Goal: Task Accomplishment & Management: Use online tool/utility

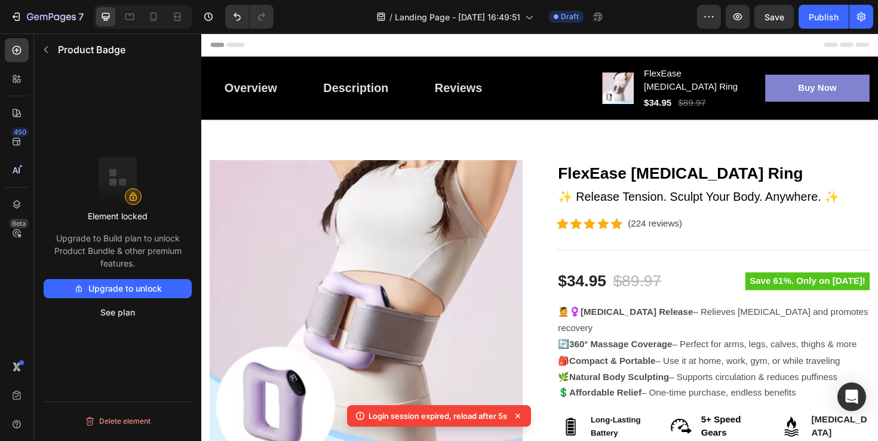
scroll to position [212, 0]
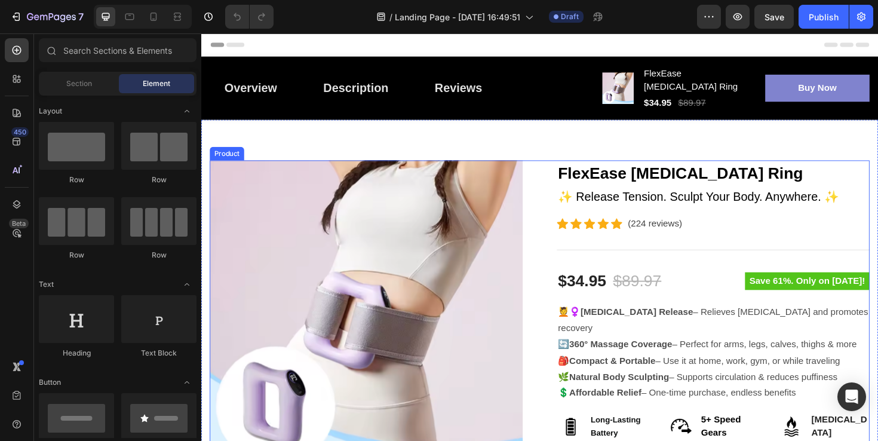
scroll to position [142, 0]
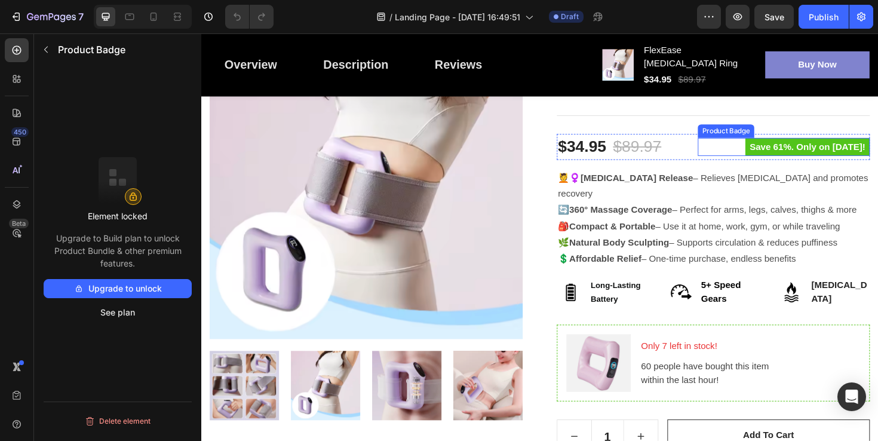
click at [816, 144] on pre "Save 61%. Only on [DATE]!" at bounding box center [843, 153] width 132 height 19
click at [147, 291] on button "Upgrade to unlock" at bounding box center [118, 288] width 148 height 19
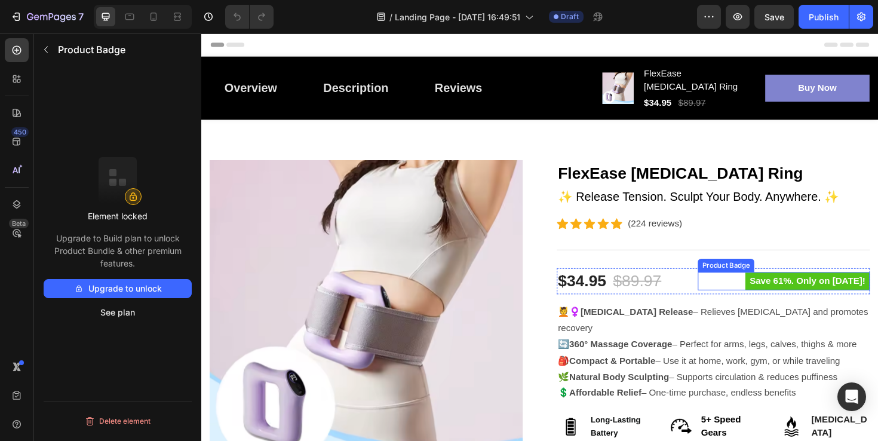
click at [807, 286] on pre "Save 61%. Only on [DATE]!" at bounding box center [843, 295] width 132 height 19
click at [110, 284] on button "Upgrade to unlock" at bounding box center [118, 288] width 148 height 19
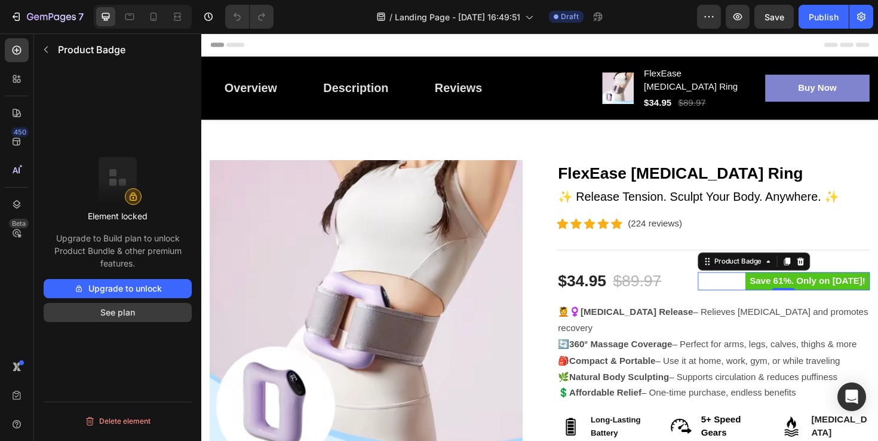
click at [114, 309] on button "See plan" at bounding box center [118, 312] width 148 height 19
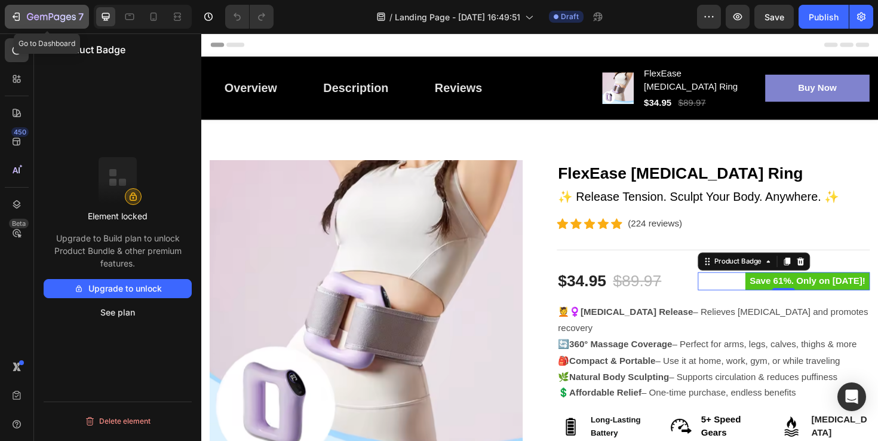
click at [20, 20] on icon "button" at bounding box center [16, 17] width 12 height 12
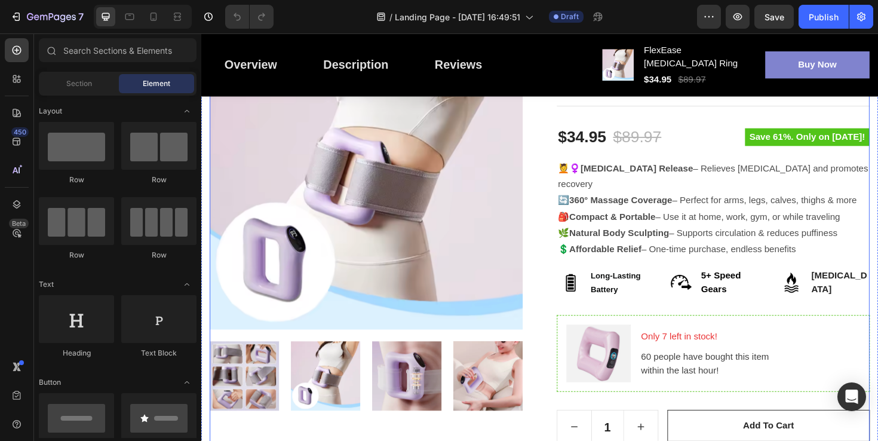
scroll to position [64, 0]
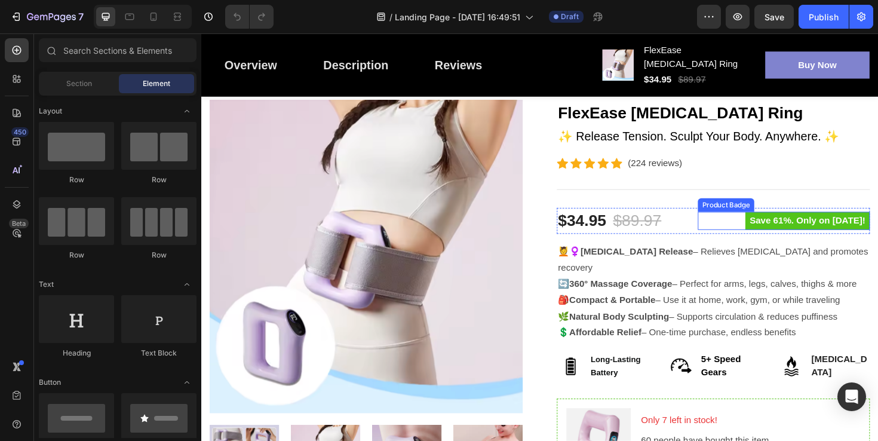
click at [817, 223] on pre "Save 61%. Only on [DATE]!" at bounding box center [843, 231] width 132 height 19
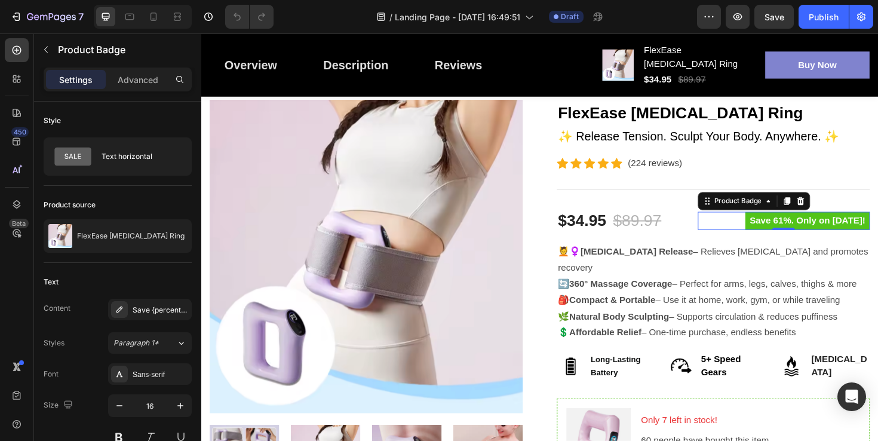
click at [853, 222] on pre "Save 61%. Only on [DATE]!" at bounding box center [843, 231] width 132 height 19
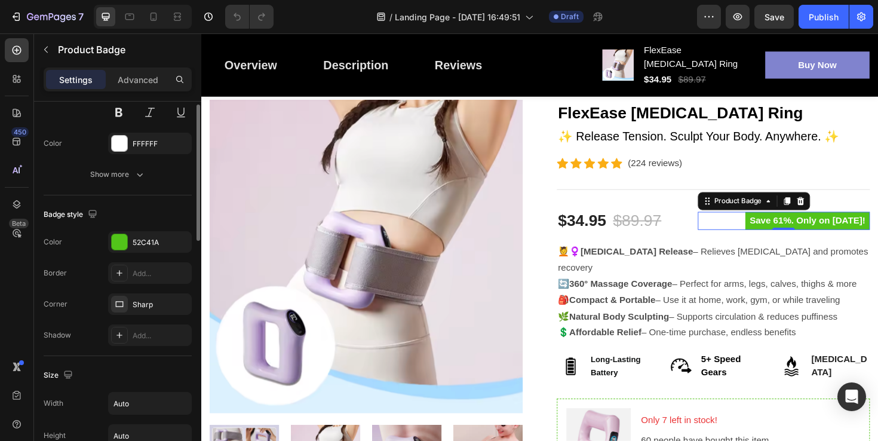
scroll to position [87, 0]
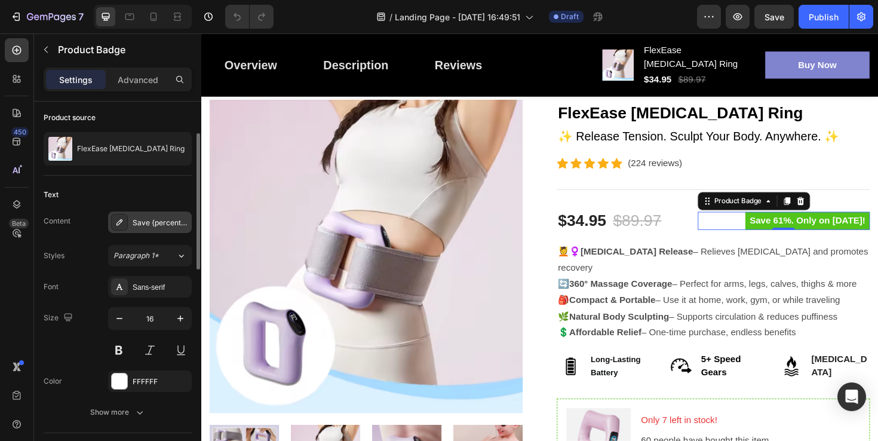
click at [156, 224] on div "Save {percent_discount}. Only on [DATE]!" at bounding box center [161, 222] width 56 height 11
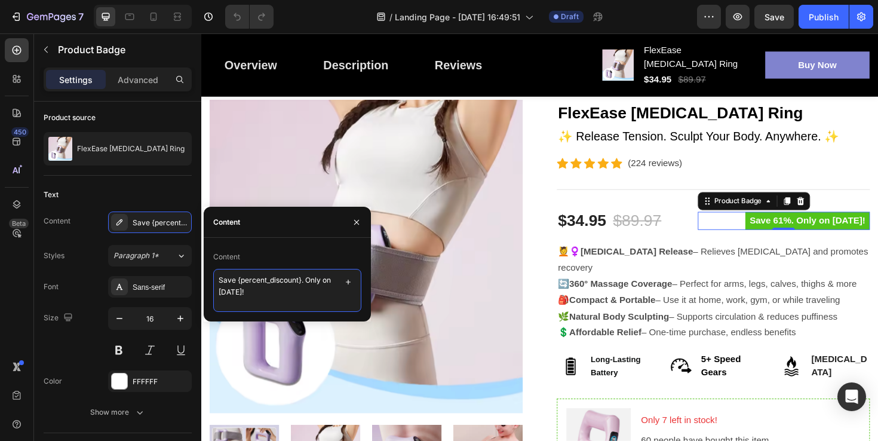
drag, startPoint x: 307, startPoint y: 277, endPoint x: 313, endPoint y: 295, distance: 19.1
click at [313, 295] on textarea "Save {percent_discount}. Only on [DATE]!" at bounding box center [287, 290] width 148 height 43
type textarea "Save {percent_discount}. Before The Holidays!"
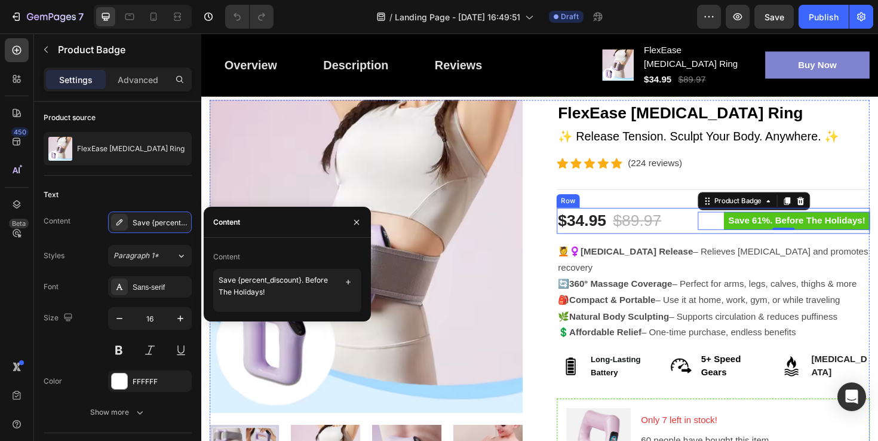
click at [877, 218] on div "Save 61%. Before The Holidays! Product Badge 0" at bounding box center [818, 231] width 182 height 27
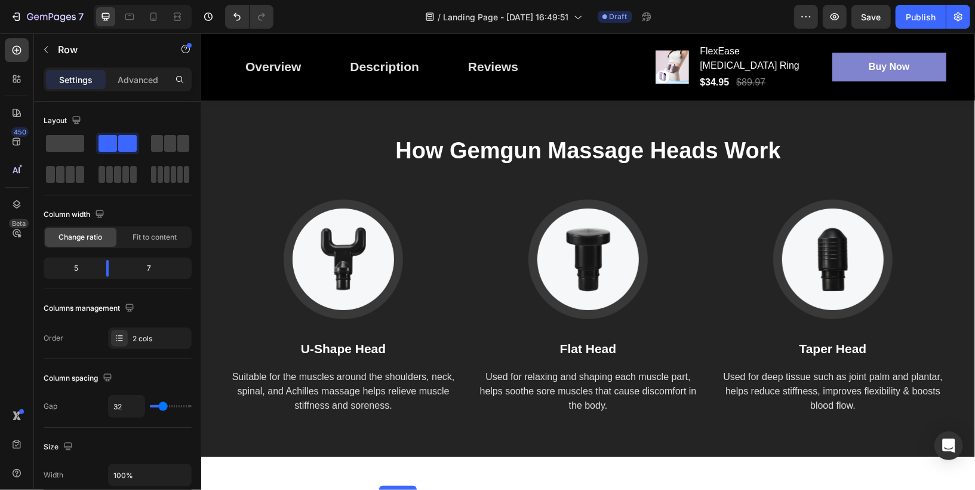
scroll to position [2068, 0]
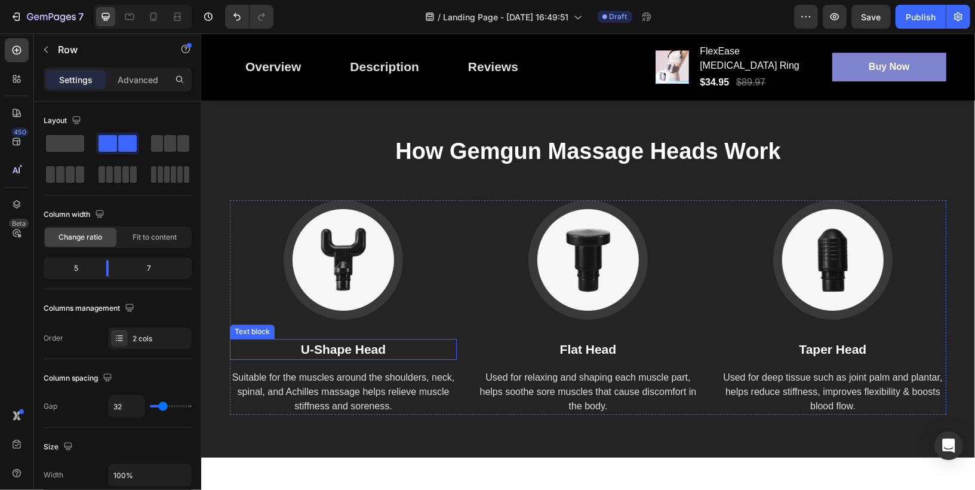
click at [344, 356] on p "U-Shape Head" at bounding box center [342, 348] width 224 height 19
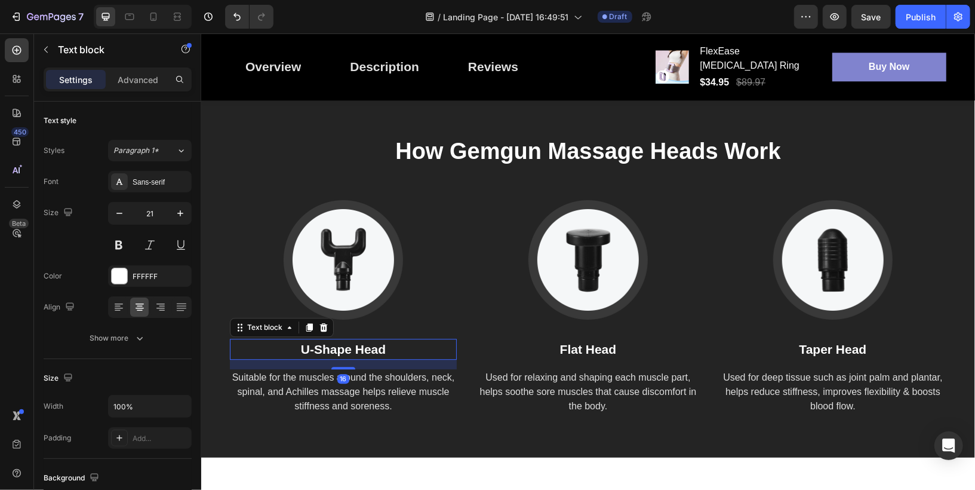
click at [344, 356] on p "U-Shape Head" at bounding box center [342, 348] width 224 height 19
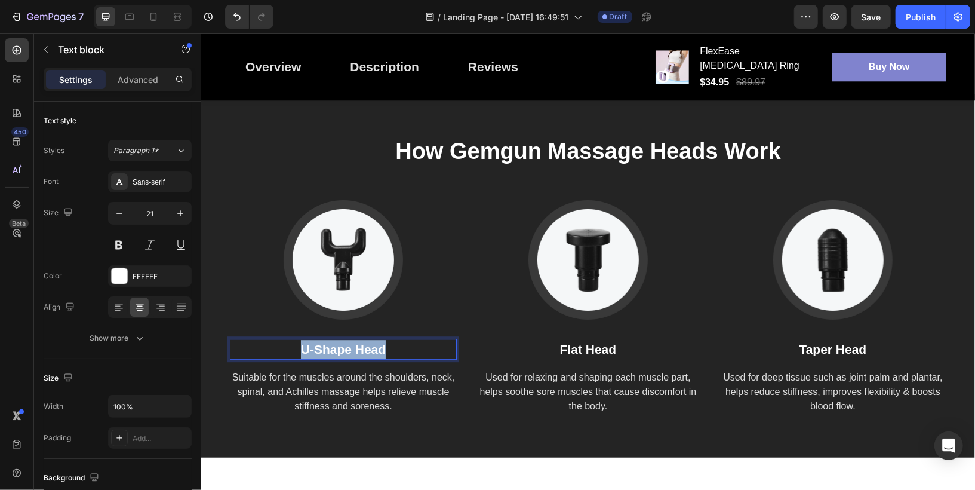
click at [344, 356] on p "U-Shape Head" at bounding box center [342, 348] width 224 height 19
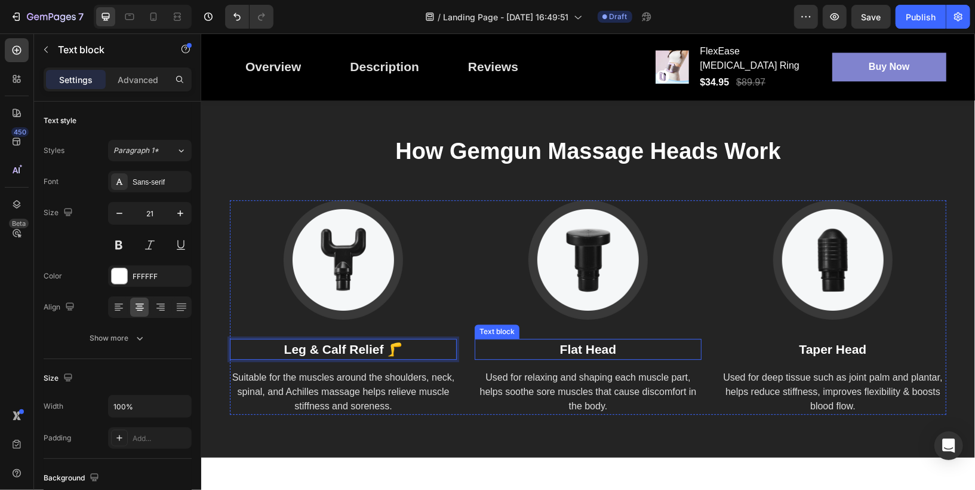
click at [576, 358] on p "Flat Head" at bounding box center [587, 348] width 224 height 19
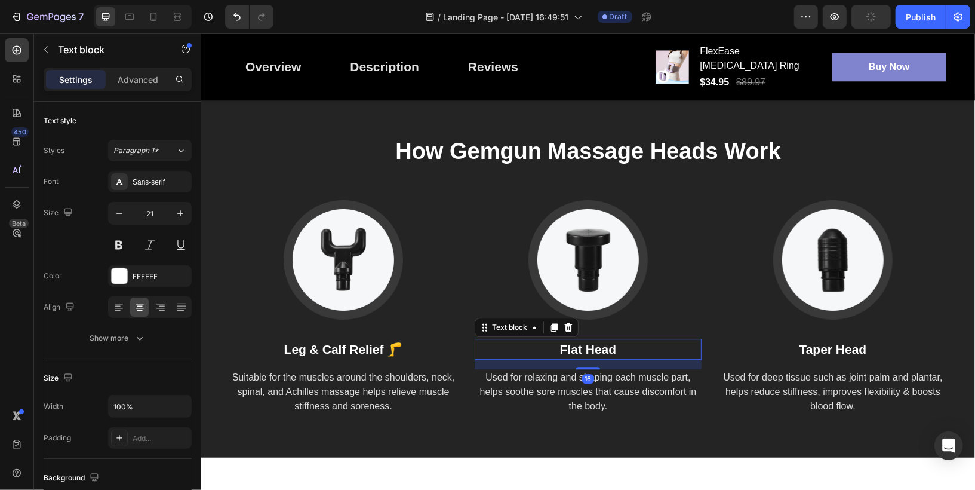
click at [576, 358] on p "Flat Head" at bounding box center [587, 348] width 224 height 19
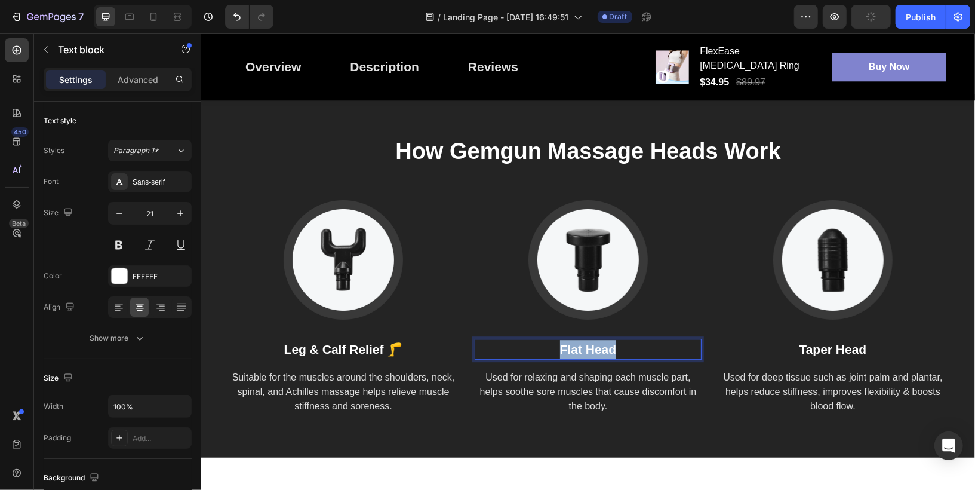
click at [576, 358] on p "Flat Head" at bounding box center [587, 348] width 224 height 19
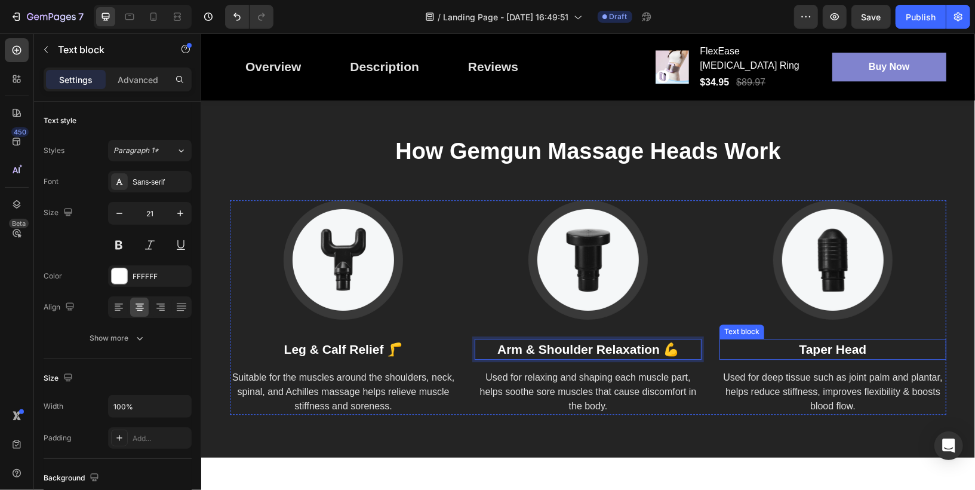
click at [820, 352] on p "Taper Head" at bounding box center [832, 348] width 224 height 19
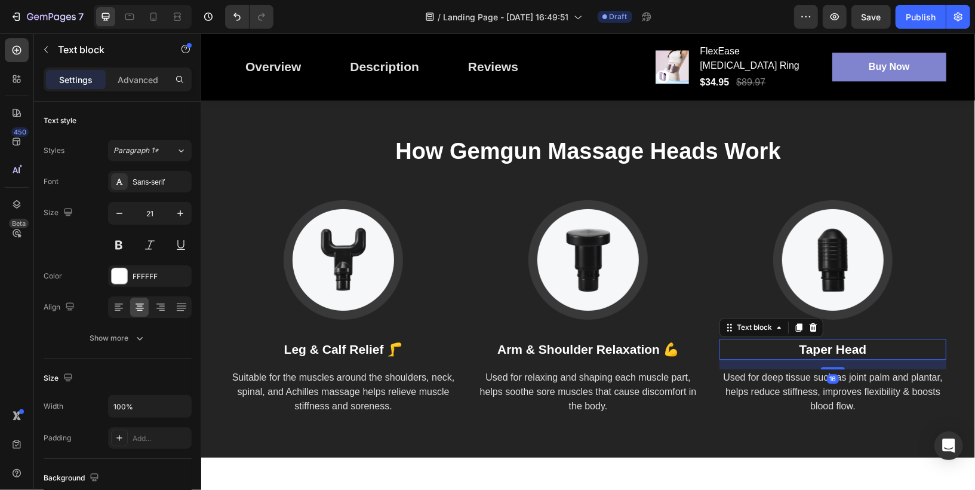
click at [820, 352] on p "Taper Head" at bounding box center [832, 348] width 224 height 19
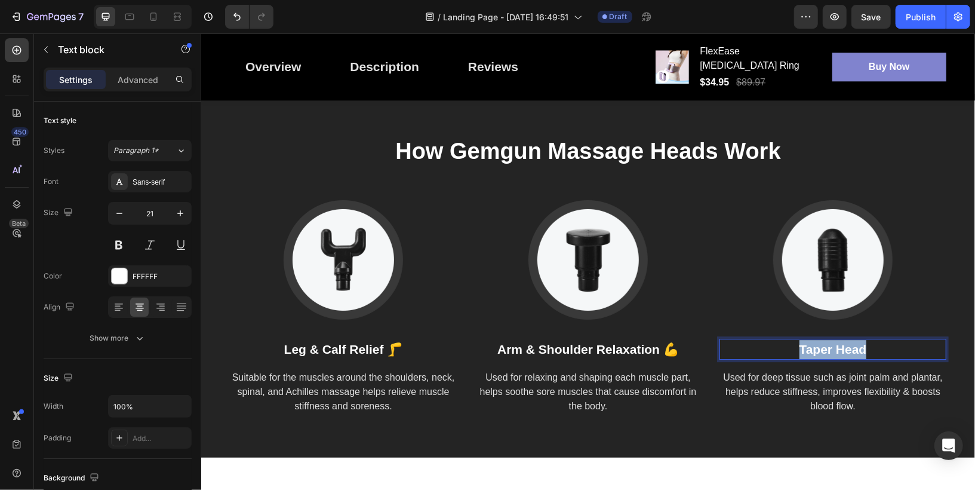
click at [820, 352] on p "Taper Head" at bounding box center [832, 348] width 224 height 19
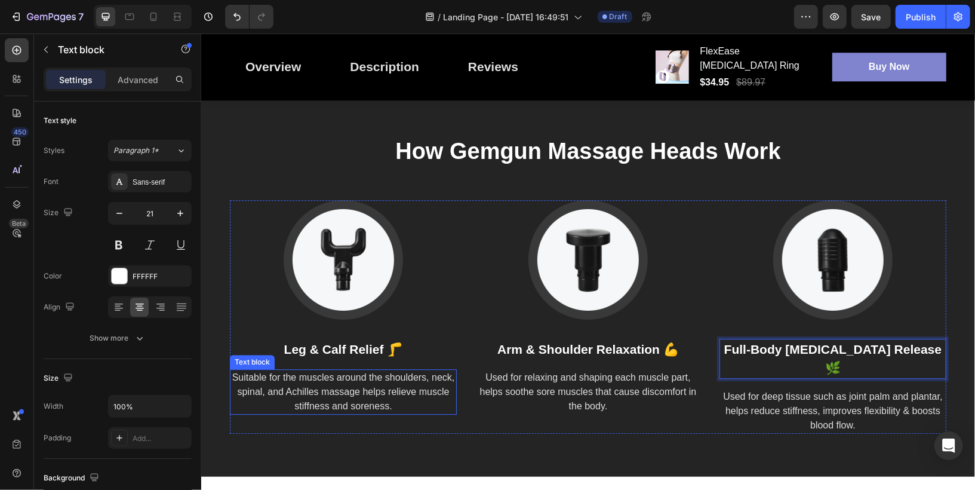
click at [346, 394] on p "Suitable for the muscles around the shoulders, neck, spinal, and Achilles massa…" at bounding box center [342, 391] width 224 height 43
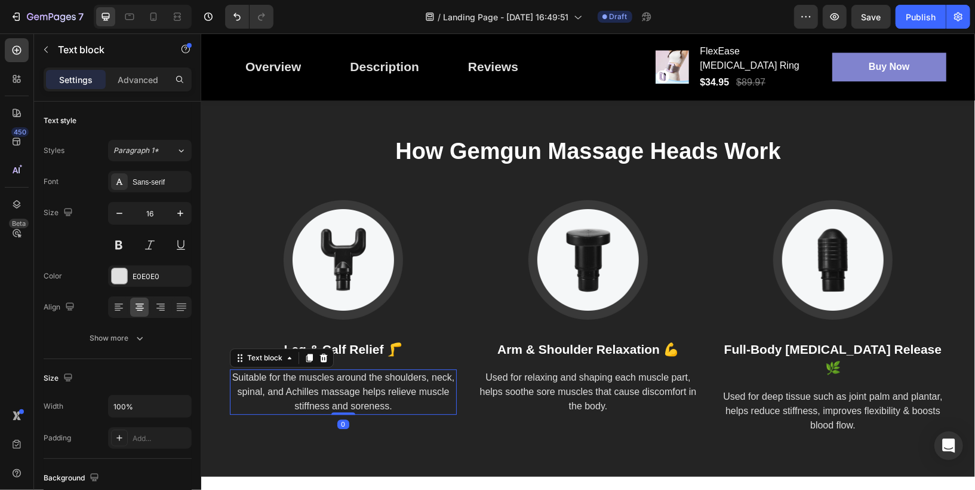
click at [346, 394] on p "Suitable for the muscles around the shoulders, neck, spinal, and Achilles massa…" at bounding box center [342, 391] width 224 height 43
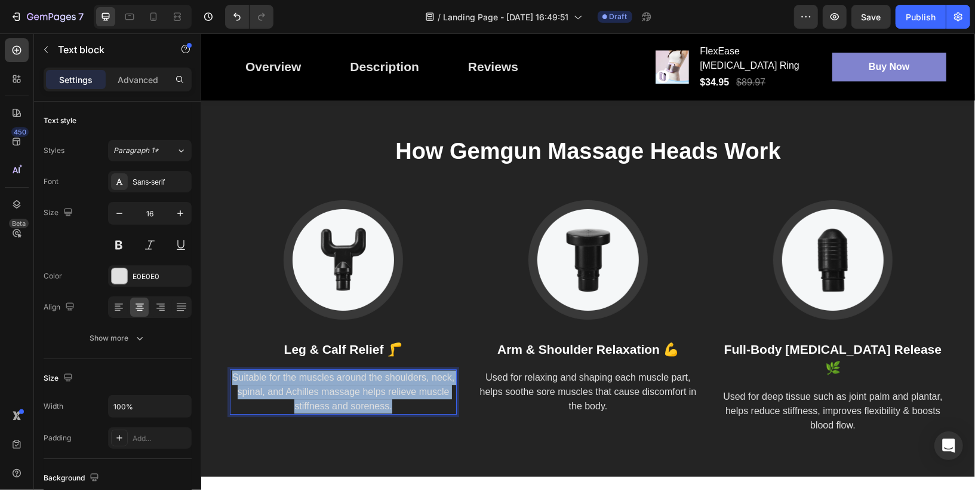
click at [346, 394] on p "Suitable for the muscles around the shoulders, neck, spinal, and Achilles massa…" at bounding box center [342, 391] width 224 height 43
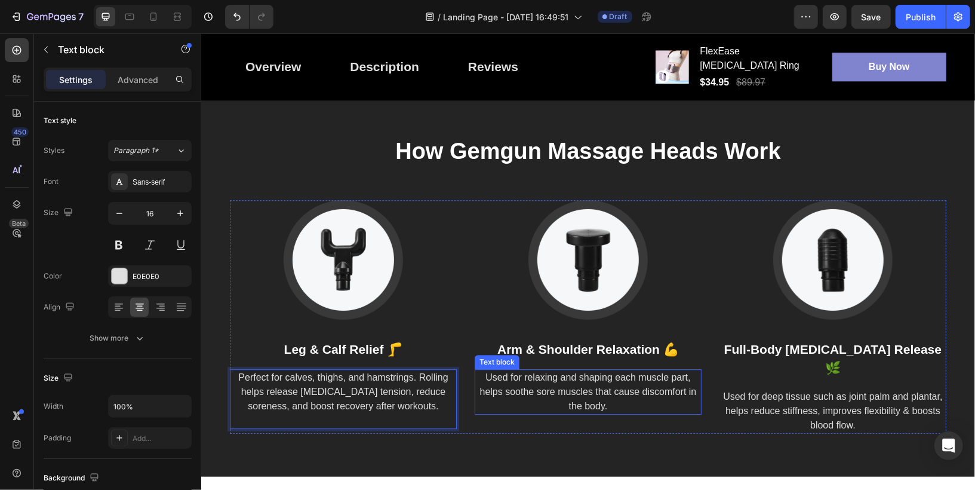
click at [584, 396] on p "Used for relaxing and shaping each muscle part, helps soothe sore muscles that …" at bounding box center [587, 391] width 224 height 43
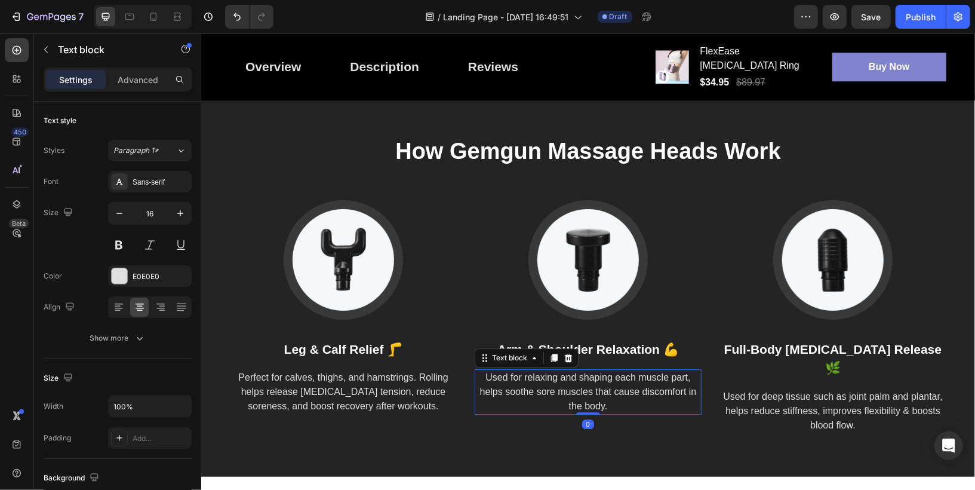
click at [584, 396] on p "Used for relaxing and shaping each muscle part, helps soothe sore muscles that …" at bounding box center [587, 391] width 224 height 43
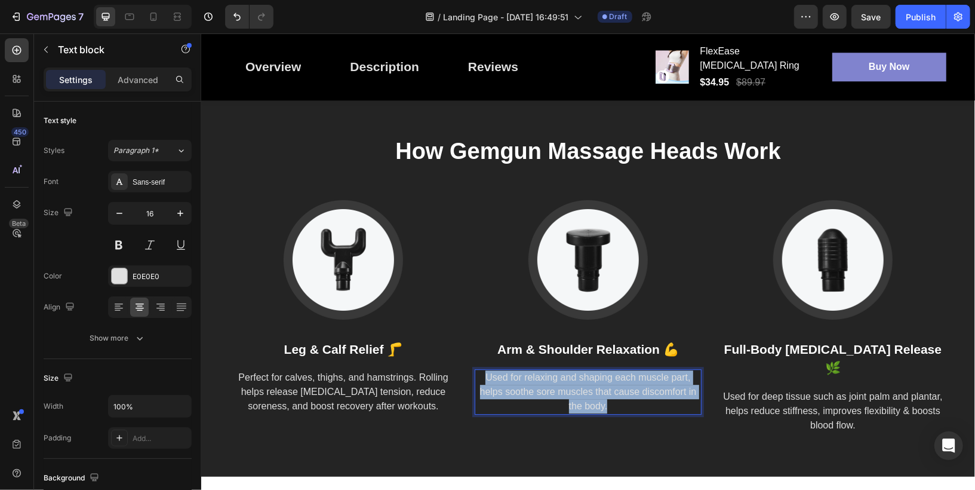
click at [584, 396] on p "Used for relaxing and shaping each muscle part, helps soothe sore muscles that …" at bounding box center [587, 391] width 224 height 43
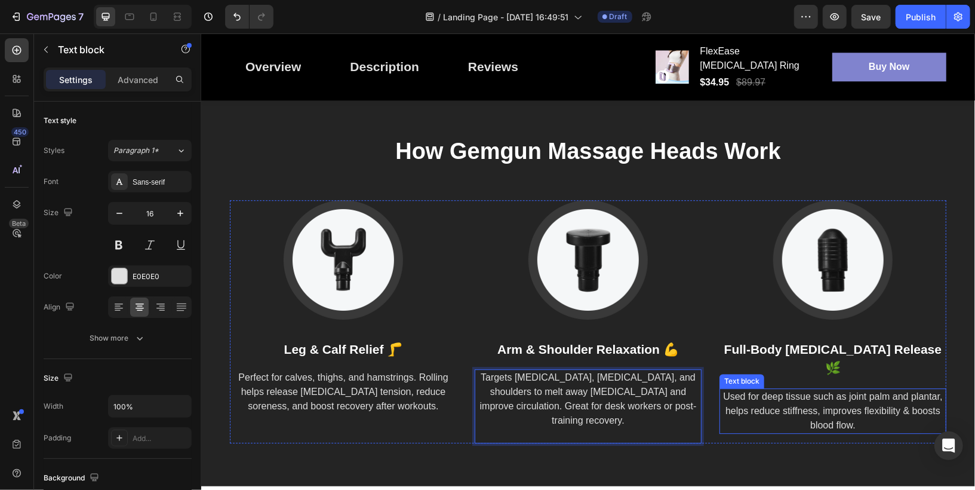
click at [833, 404] on p "Used for deep tissue such as joint palm and plantar, helps reduce stiffness, im…" at bounding box center [832, 410] width 224 height 43
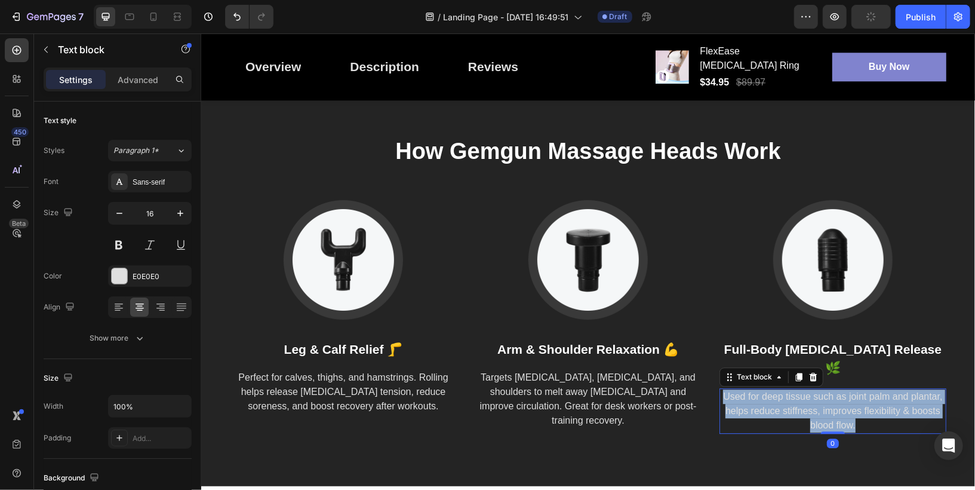
click at [833, 404] on p "Used for deep tissue such as joint palm and plantar, helps reduce stiffness, im…" at bounding box center [832, 410] width 224 height 43
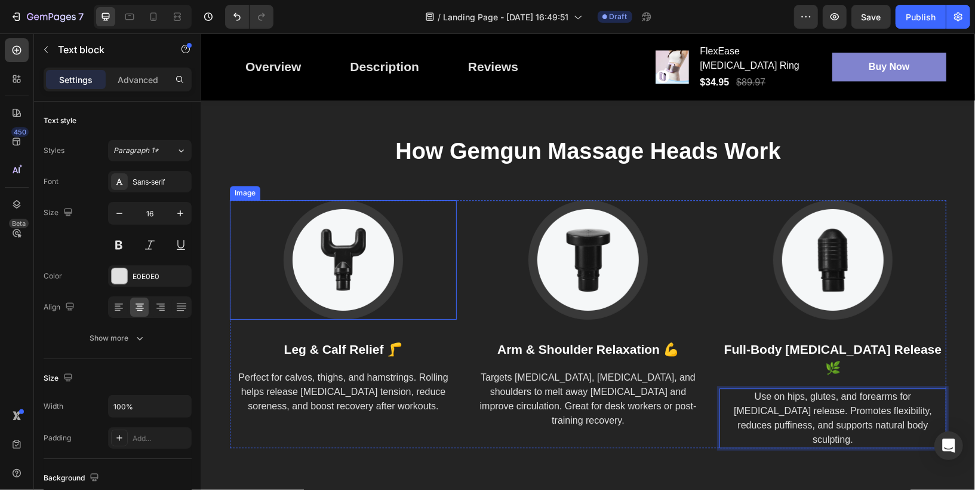
click at [334, 259] on img at bounding box center [342, 258] width 119 height 119
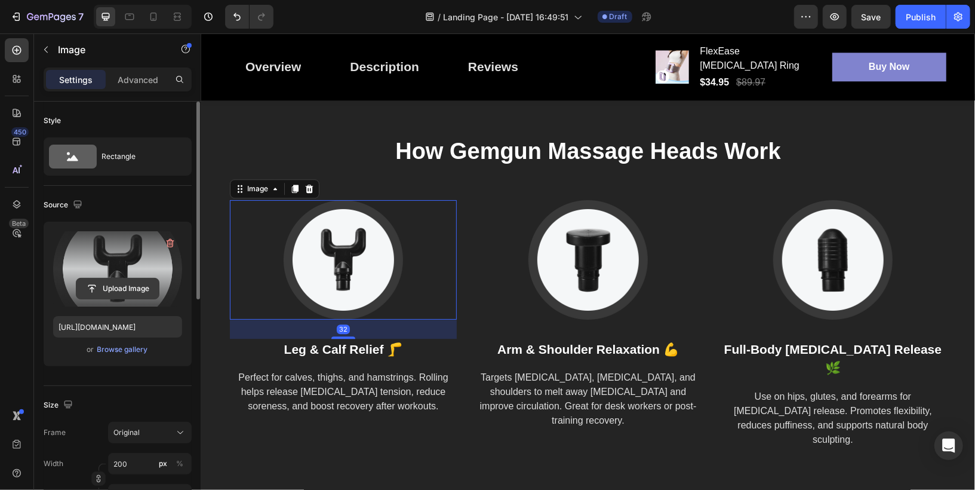
click at [97, 289] on input "file" at bounding box center [117, 288] width 82 height 20
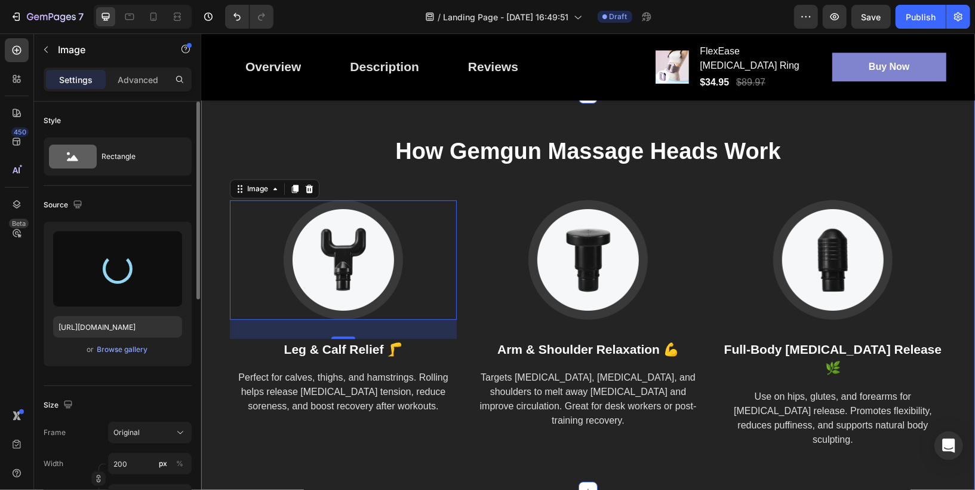
type input "[URL][DOMAIN_NAME]"
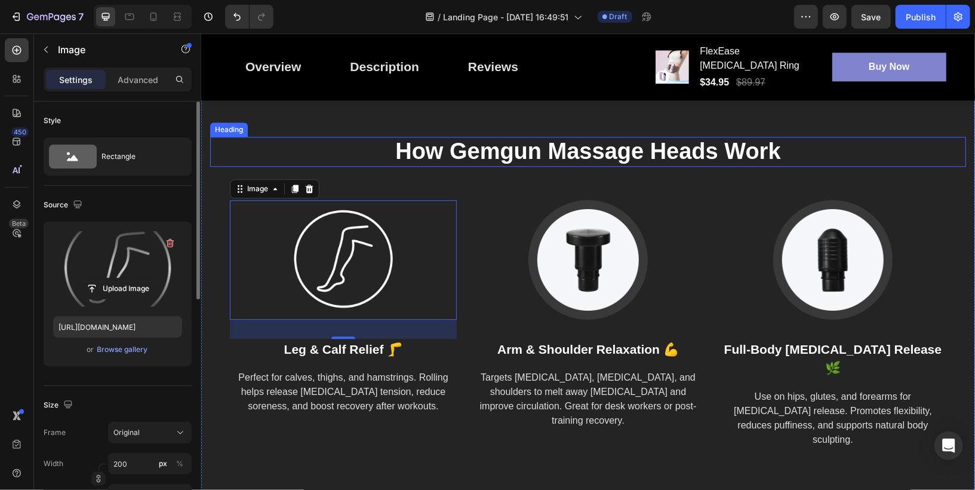
click at [877, 130] on div "How Gemgun Massage Heads Work Heading Image 32 Leg & Calf Relief 🦵 Text block P…" at bounding box center [588, 291] width 774 height 397
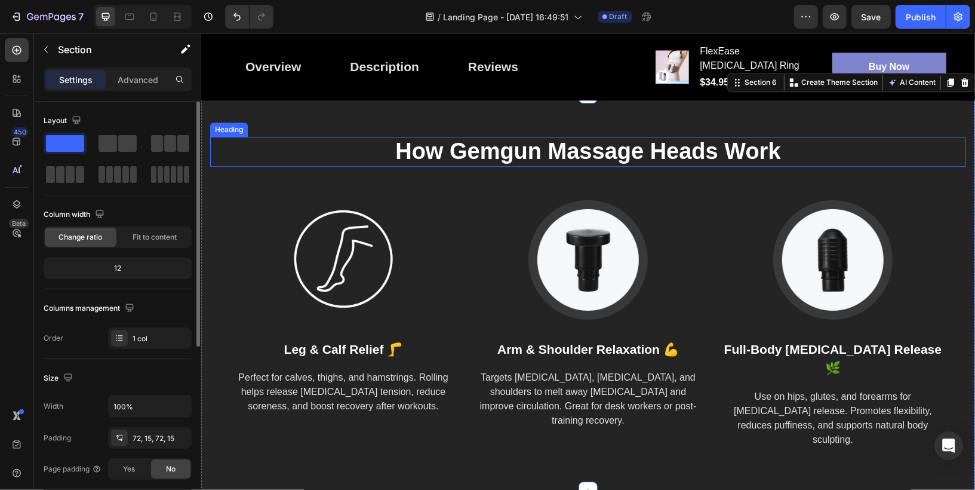
click at [601, 164] on p "How Gemgun Massage Heads Work" at bounding box center [587, 150] width 753 height 27
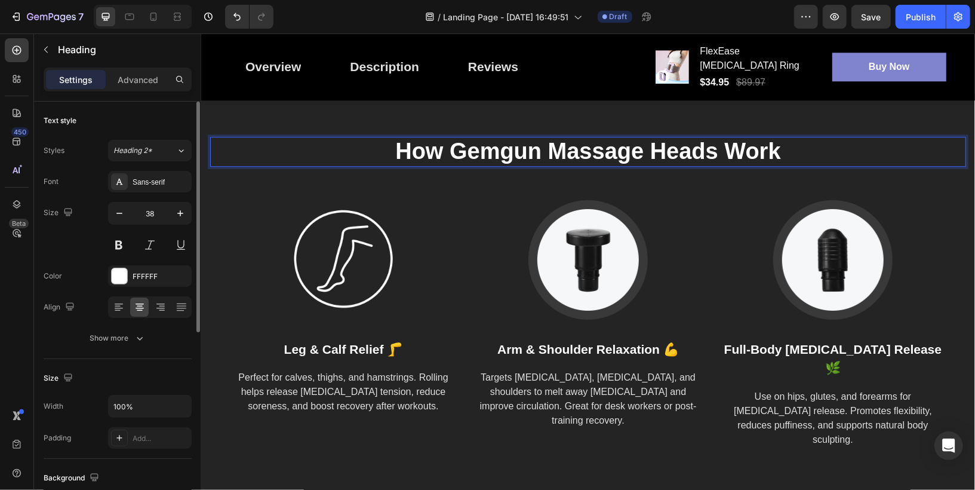
click at [571, 161] on p "How Gemgun Massage Heads Work" at bounding box center [587, 150] width 753 height 27
click at [526, 162] on p "How Gemgun Massage Heads Work" at bounding box center [587, 150] width 753 height 27
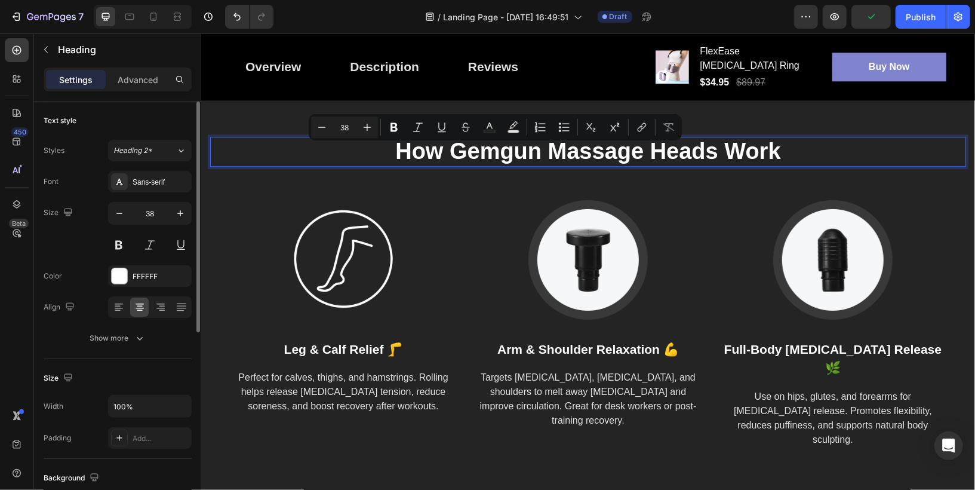
click at [586, 159] on p "How Gemgun Massage Heads Work" at bounding box center [587, 150] width 753 height 27
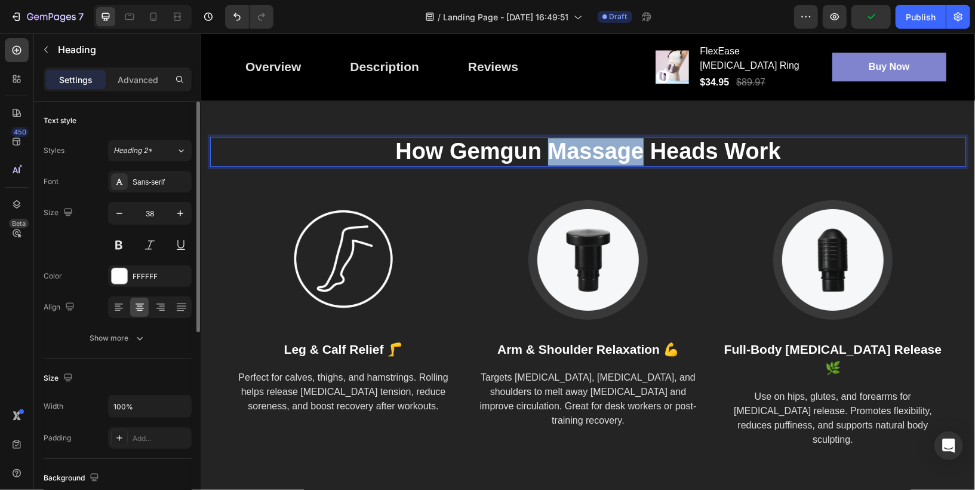
click at [586, 159] on p "How Gemgun Massage Heads Work" at bounding box center [587, 150] width 753 height 27
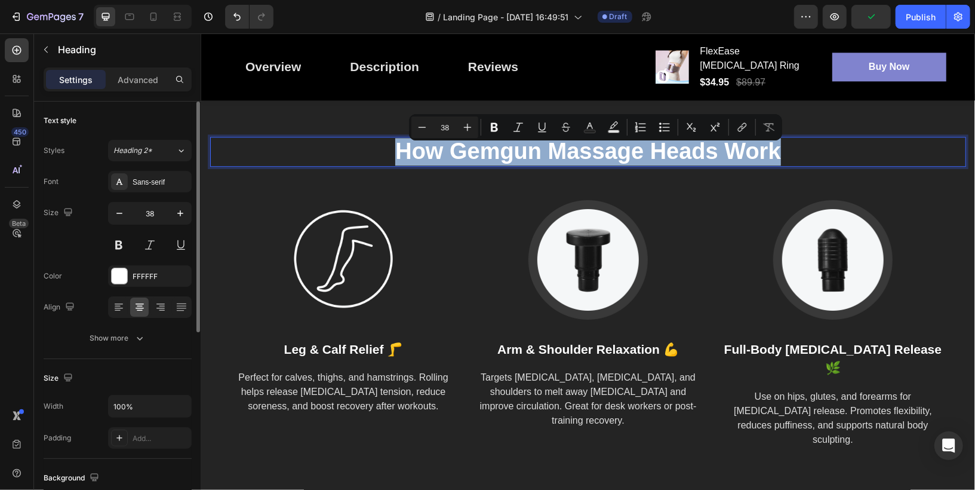
click at [586, 159] on p "How Gemgun Massage Heads Work" at bounding box center [587, 150] width 753 height 27
